Goal: Complete application form

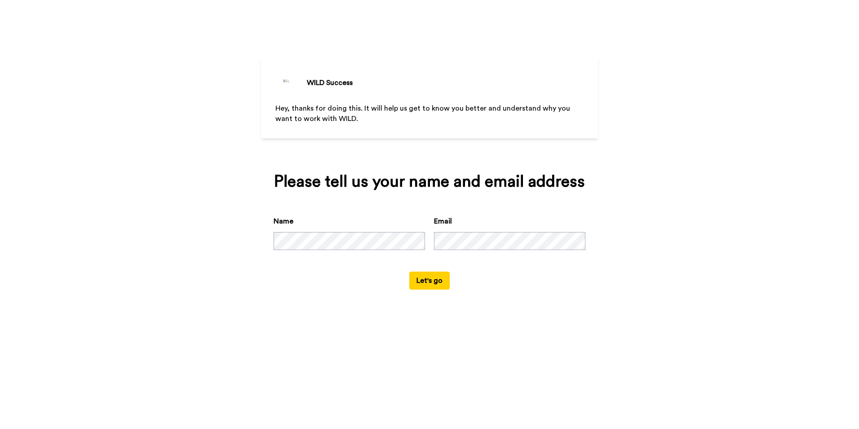
click at [443, 286] on button "Let's go" at bounding box center [429, 280] width 40 height 18
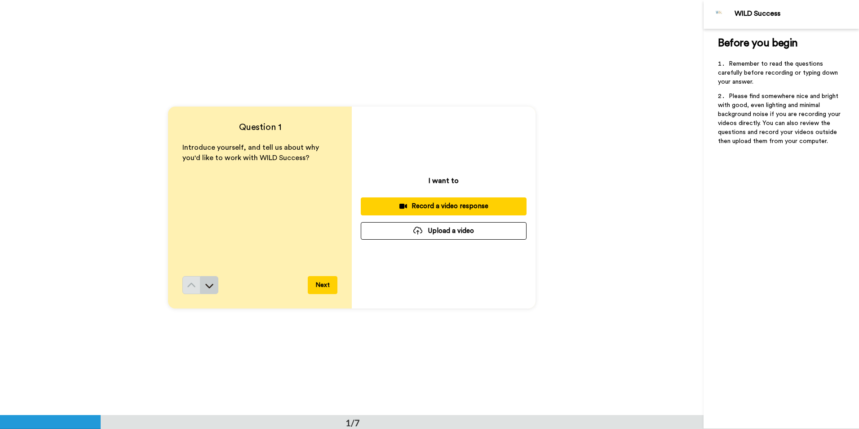
click at [205, 289] on icon at bounding box center [209, 285] width 9 height 9
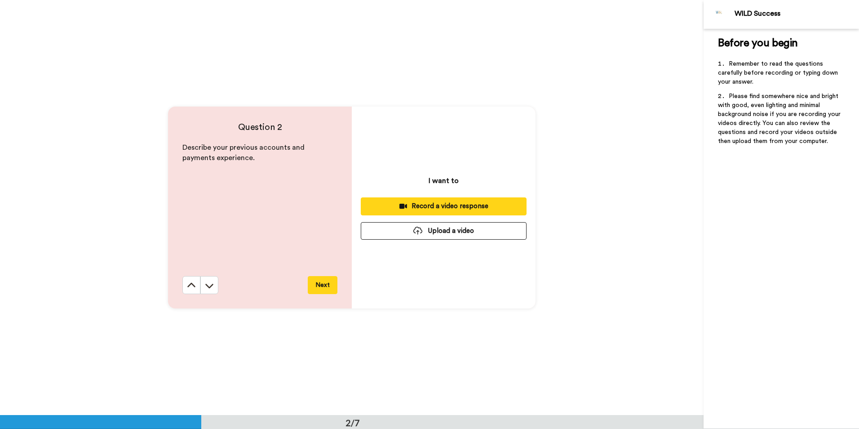
scroll to position [415, 0]
click at [208, 290] on button at bounding box center [209, 284] width 18 height 18
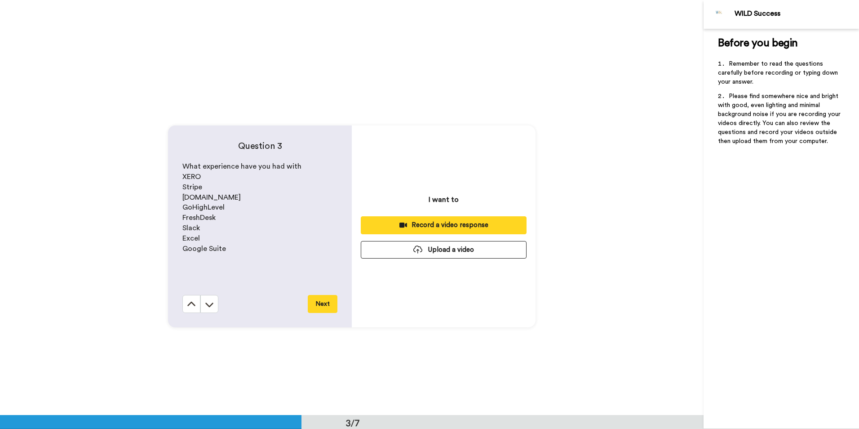
scroll to position [830, 0]
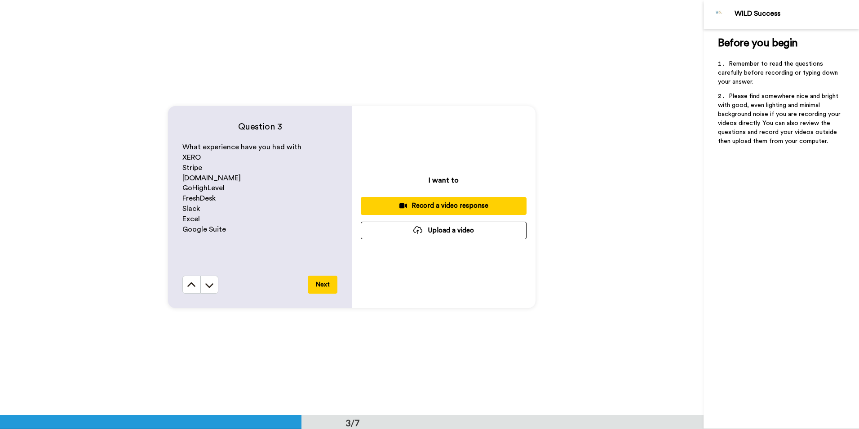
click at [212, 288] on button at bounding box center [209, 284] width 18 height 18
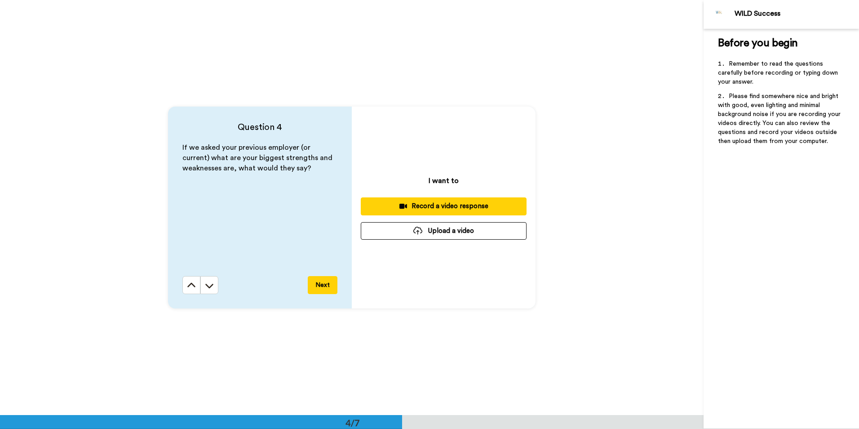
scroll to position [1244, 0]
click at [205, 283] on icon at bounding box center [209, 284] width 9 height 9
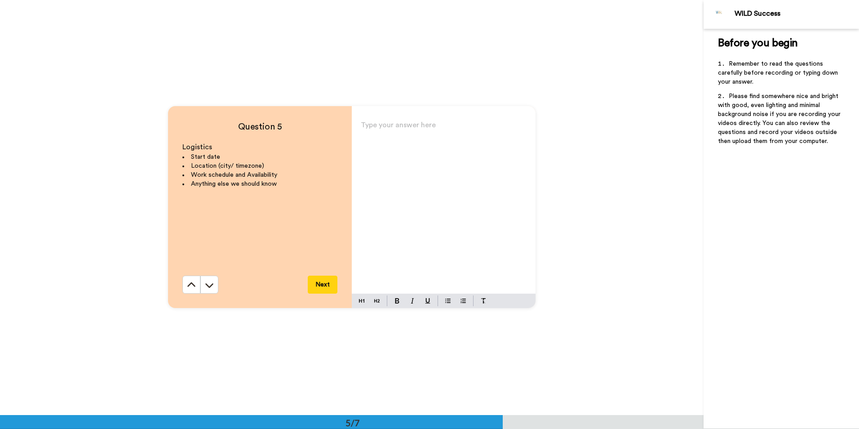
scroll to position [1659, 0]
click at [187, 285] on icon at bounding box center [191, 284] width 9 height 9
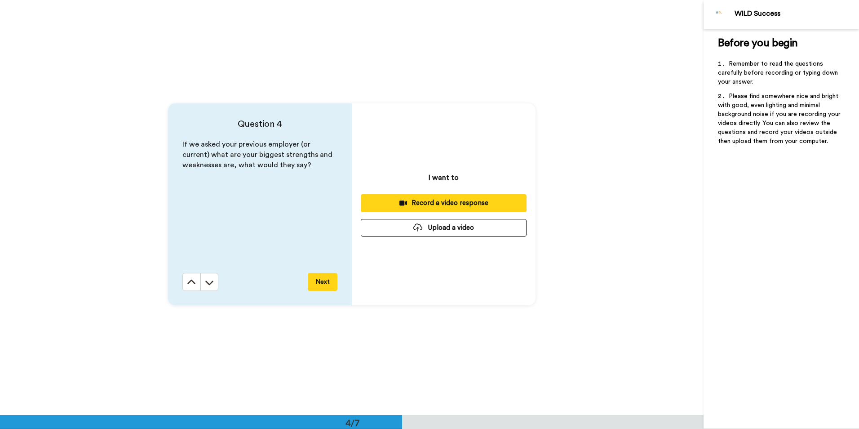
scroll to position [1244, 0]
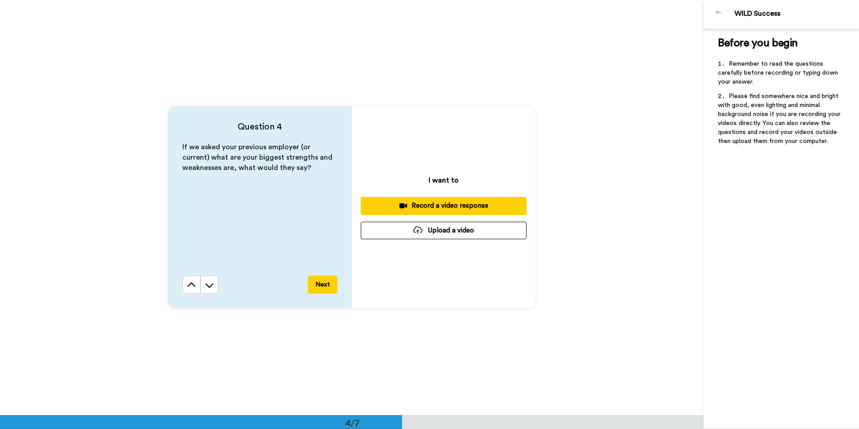
click at [187, 287] on icon at bounding box center [191, 284] width 9 height 9
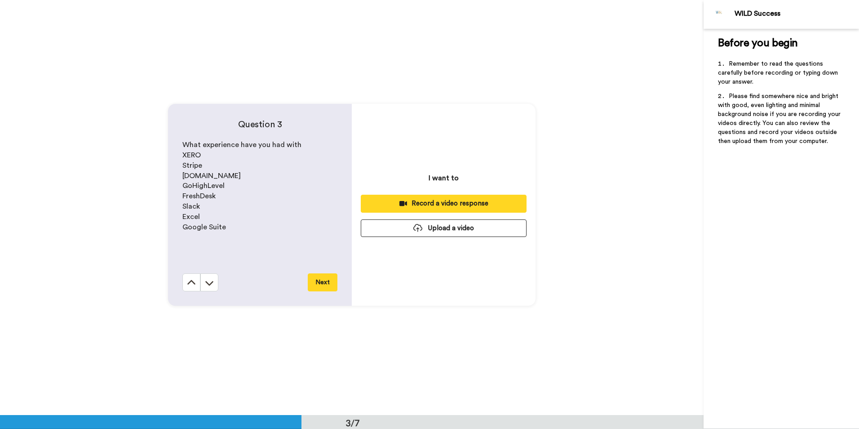
scroll to position [830, 0]
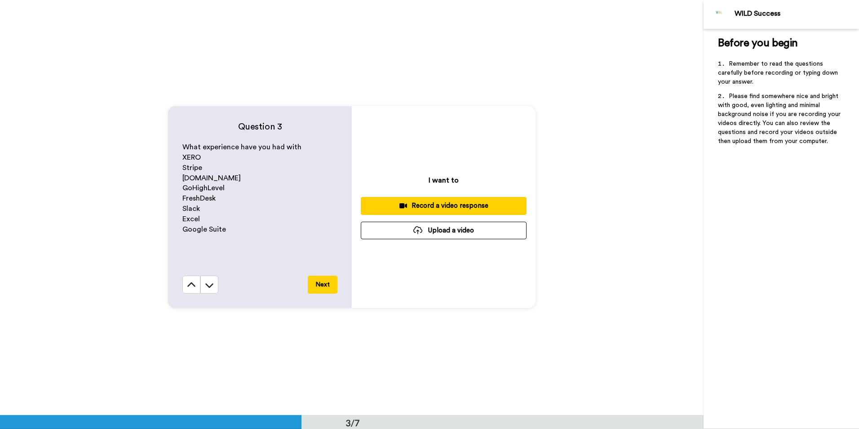
click at [187, 287] on icon at bounding box center [191, 284] width 9 height 9
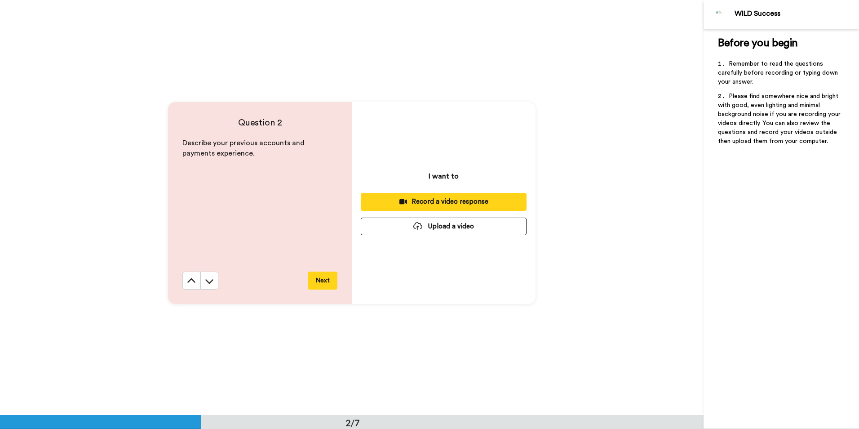
scroll to position [415, 0]
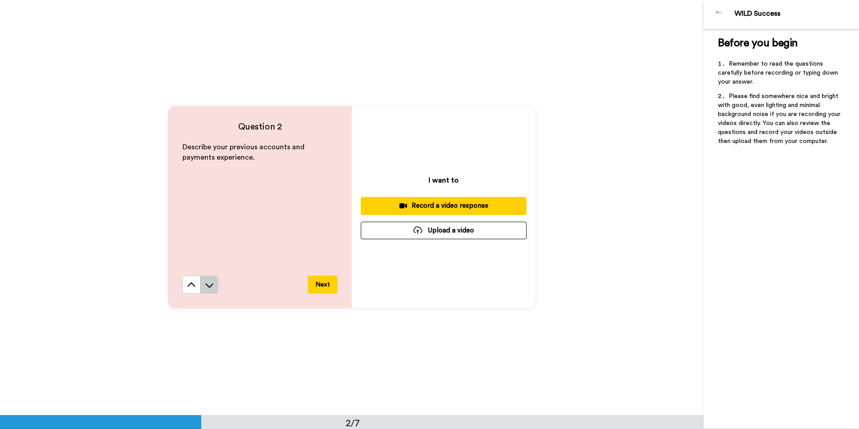
click at [209, 282] on icon at bounding box center [209, 284] width 9 height 9
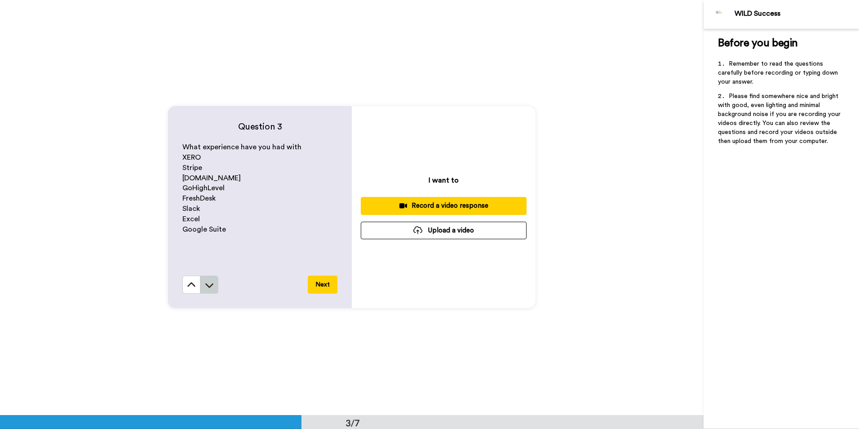
click at [215, 290] on button at bounding box center [209, 284] width 18 height 18
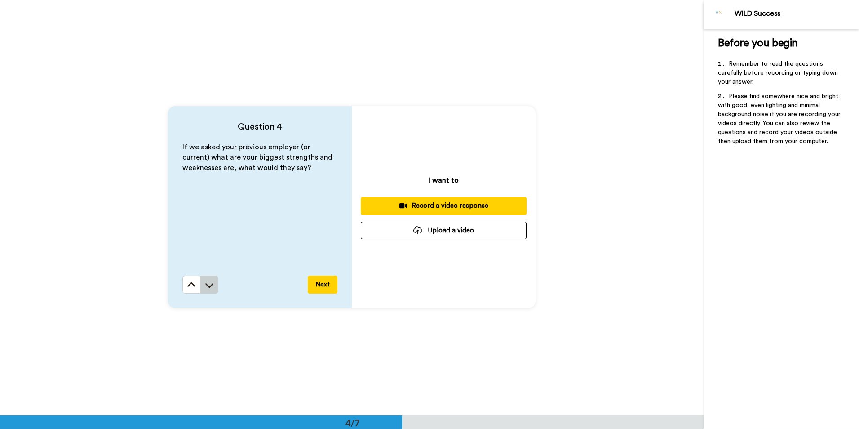
click at [208, 286] on icon at bounding box center [209, 285] width 8 height 4
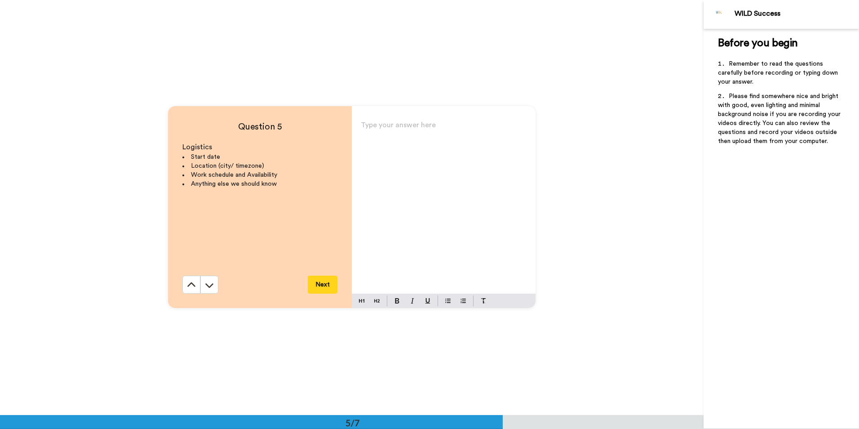
scroll to position [1659, 0]
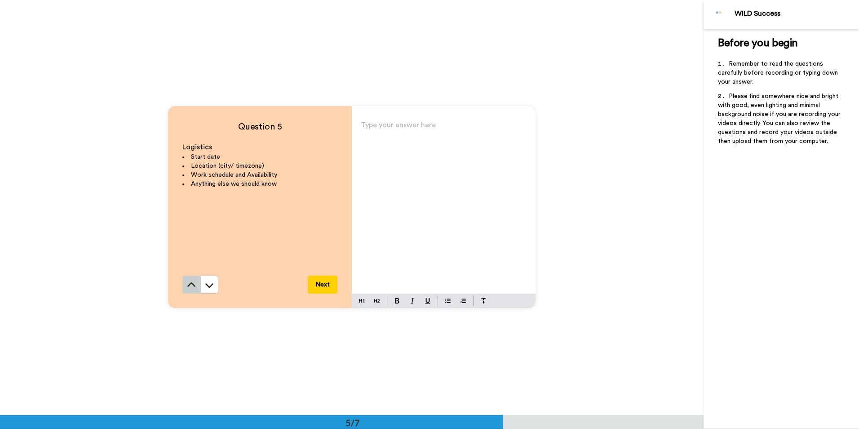
click at [190, 289] on button at bounding box center [191, 284] width 18 height 18
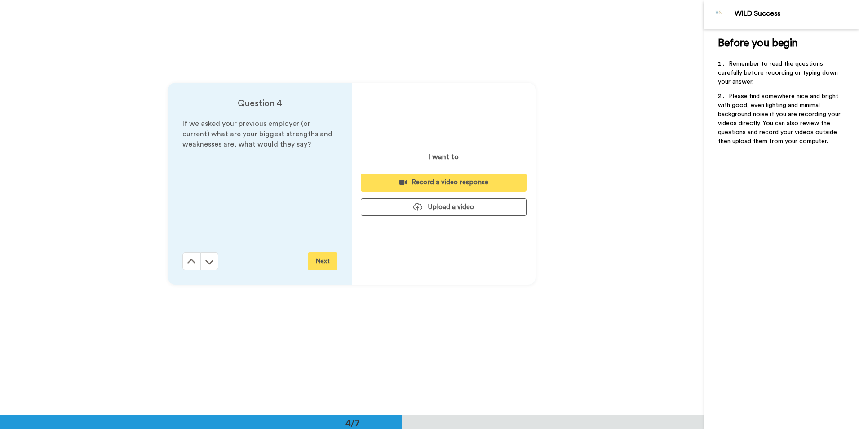
scroll to position [1244, 0]
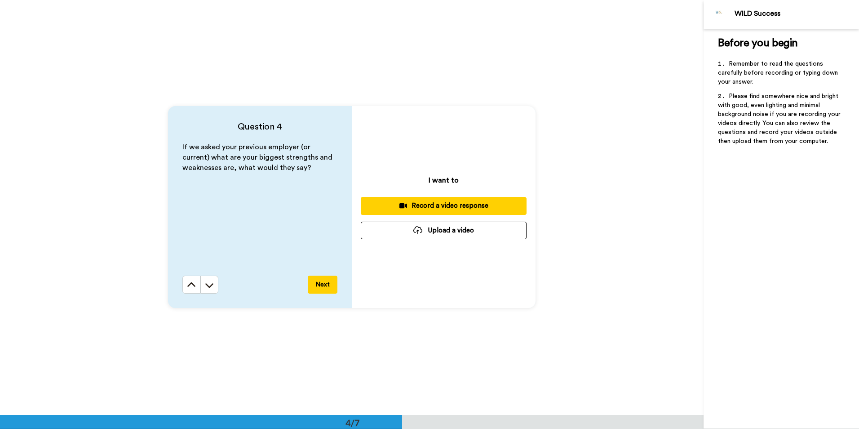
click at [190, 289] on button at bounding box center [191, 284] width 18 height 18
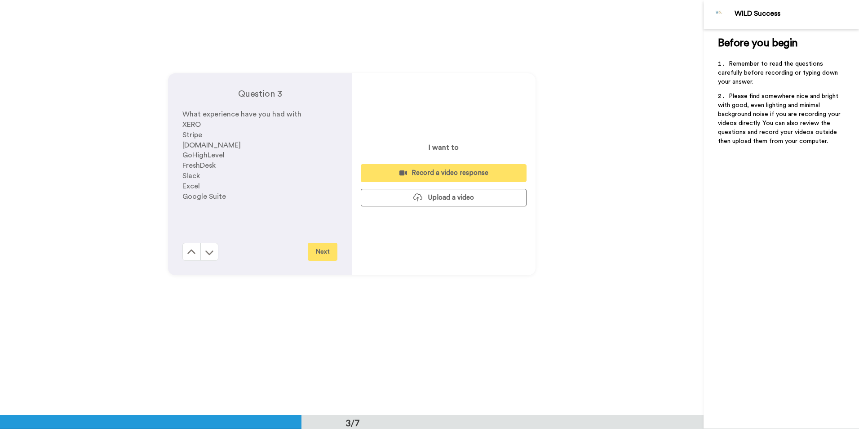
scroll to position [830, 0]
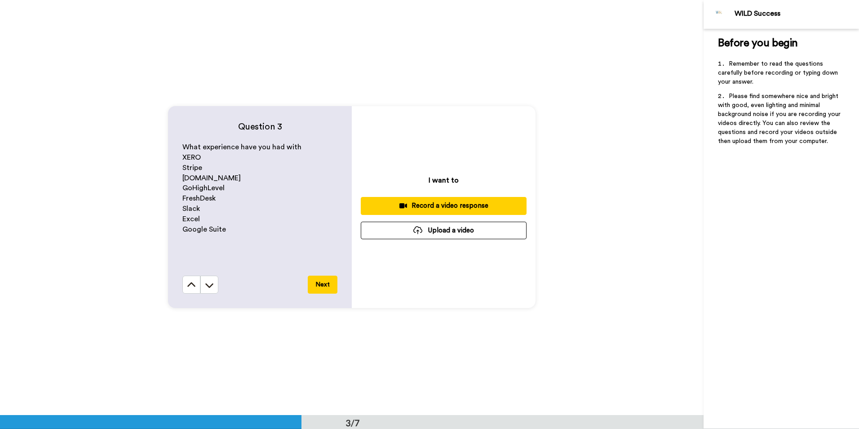
click at [190, 289] on button at bounding box center [191, 284] width 18 height 18
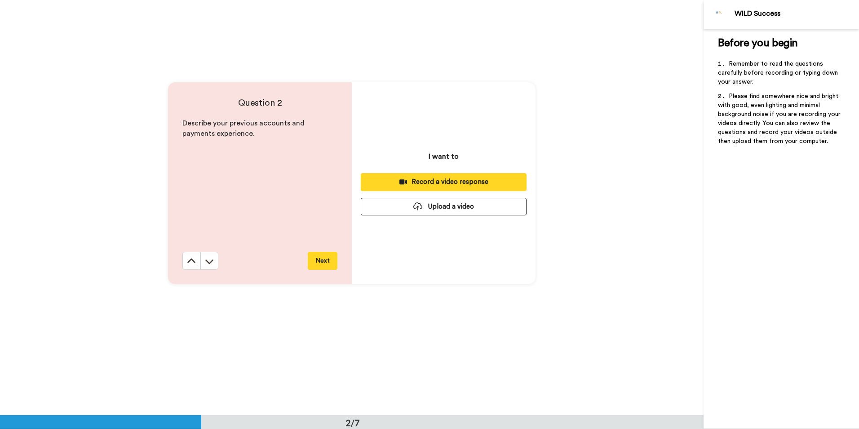
scroll to position [415, 0]
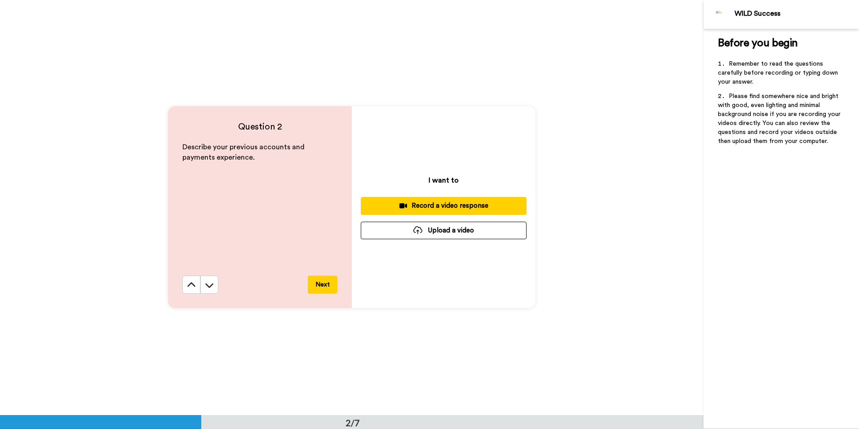
click at [190, 289] on button at bounding box center [191, 284] width 18 height 18
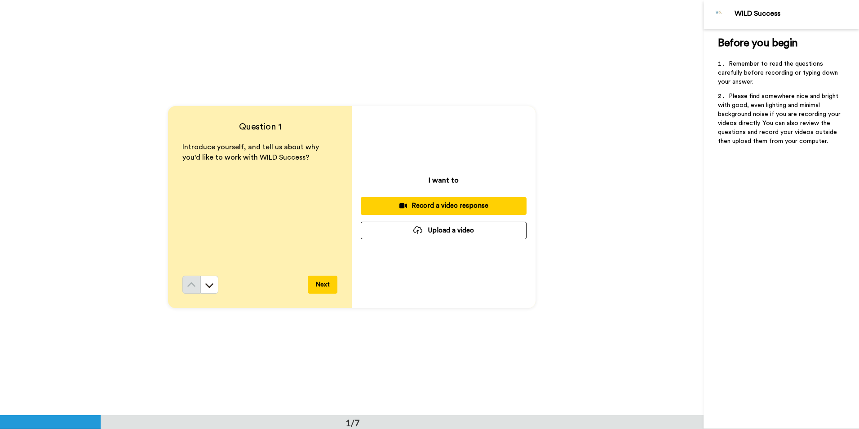
scroll to position [0, 0]
click at [211, 287] on icon at bounding box center [209, 285] width 9 height 9
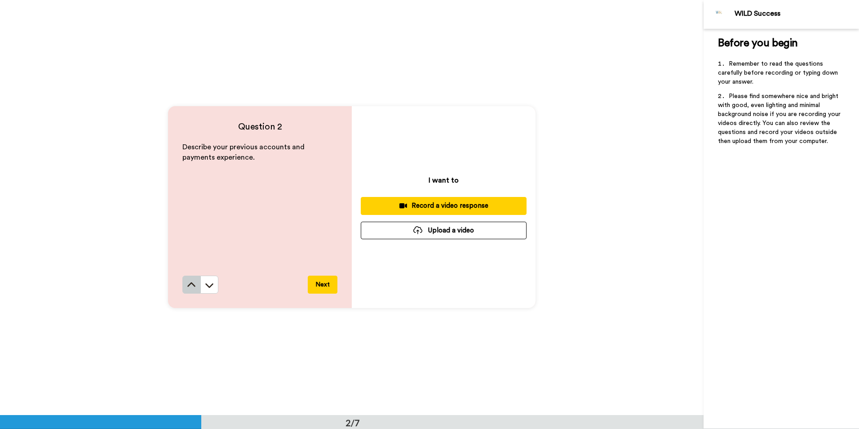
click at [190, 287] on icon at bounding box center [191, 284] width 9 height 9
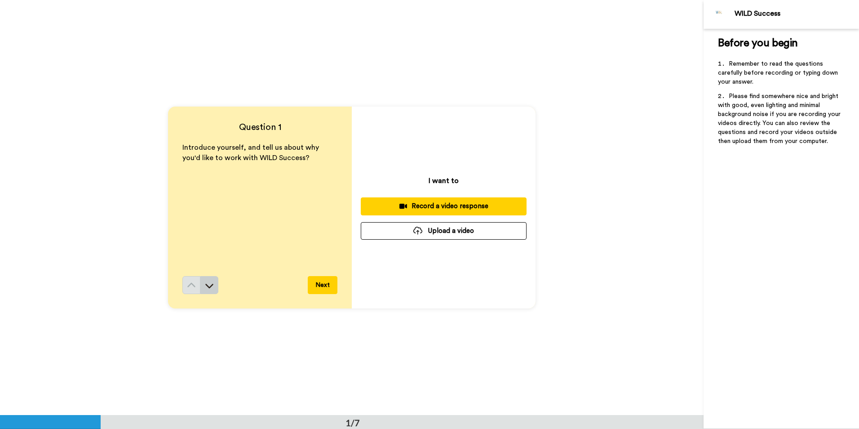
click at [209, 283] on icon at bounding box center [209, 285] width 9 height 9
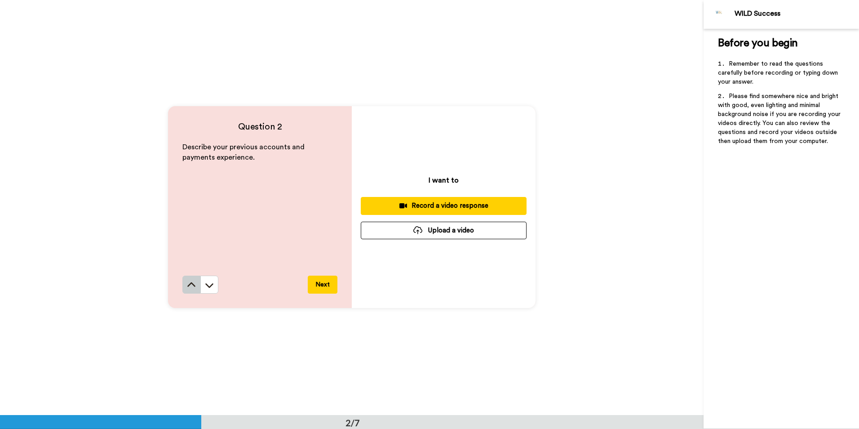
click at [191, 283] on icon at bounding box center [191, 284] width 9 height 9
